Goal: Navigation & Orientation: Find specific page/section

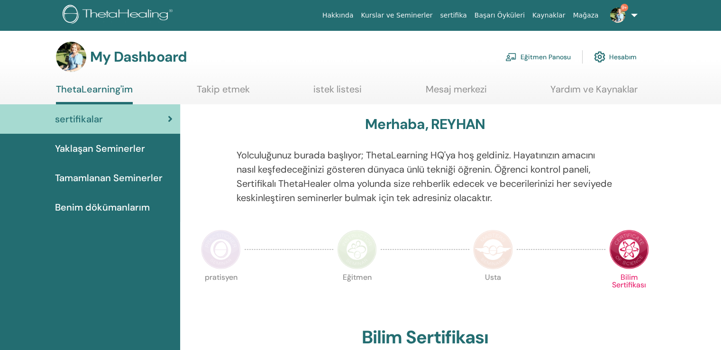
click at [557, 55] on link "Eğitmen Panosu" at bounding box center [537, 56] width 65 height 21
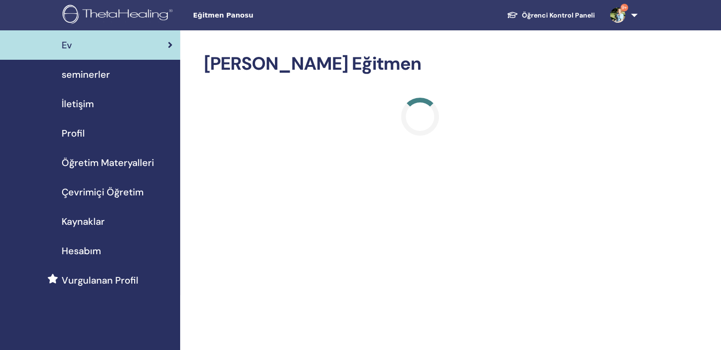
click at [101, 71] on span "seminerler" at bounding box center [86, 74] width 48 height 14
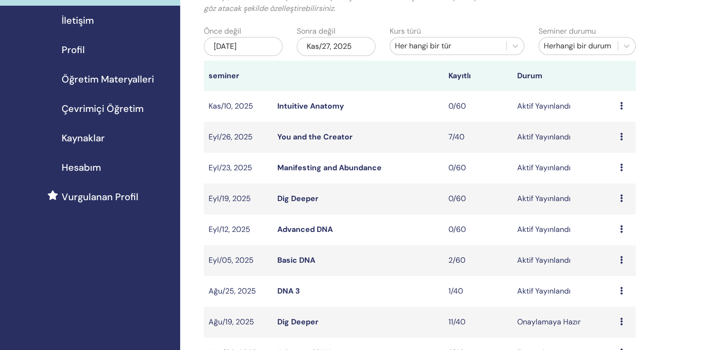
scroll to position [95, 0]
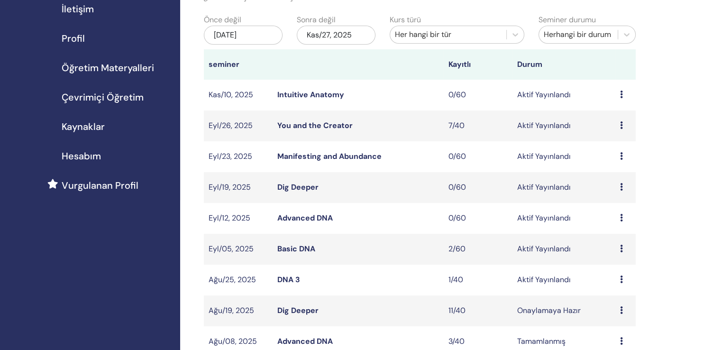
click at [294, 244] on link "Basic DNA" at bounding box center [296, 249] width 38 height 10
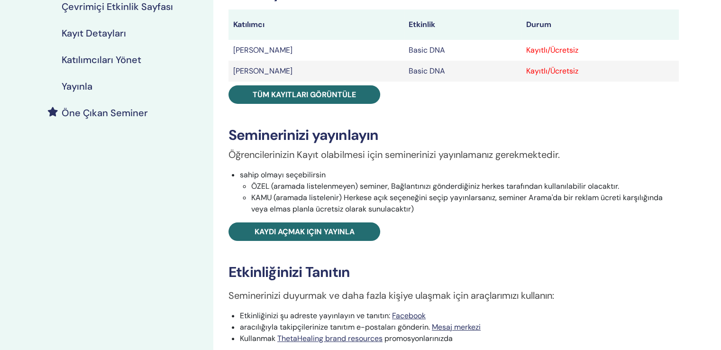
scroll to position [237, 0]
